Goal: Information Seeking & Learning: Learn about a topic

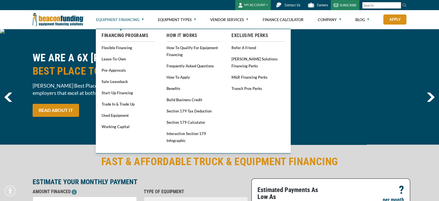
click at [134, 19] on link "Equipment Financing" at bounding box center [120, 19] width 48 height 18
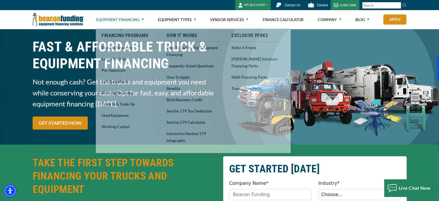
click at [113, 19] on link "Equipment Financing" at bounding box center [120, 19] width 48 height 18
